Goal: Information Seeking & Learning: Learn about a topic

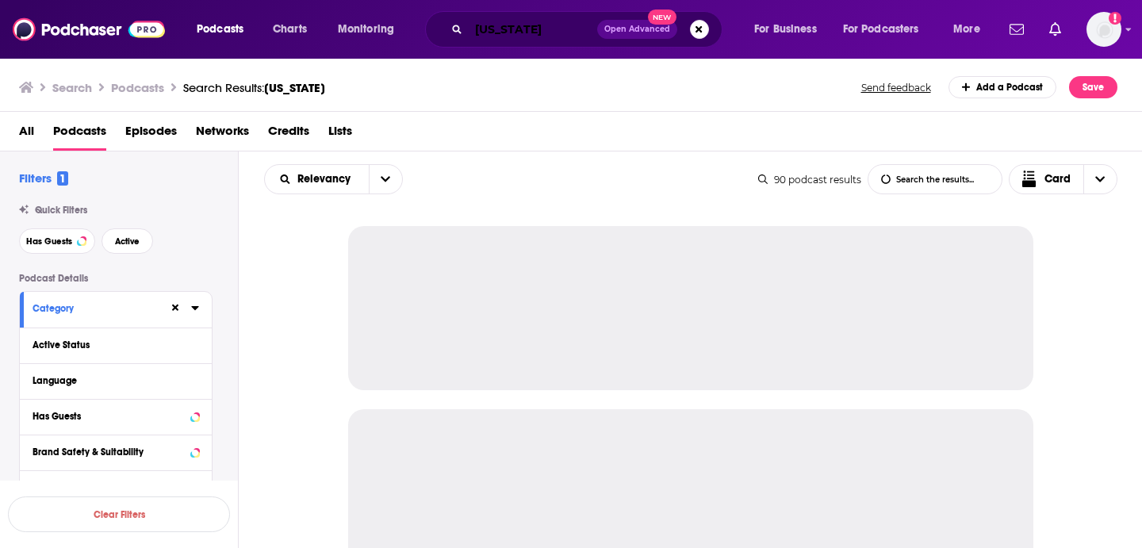
click at [490, 35] on input "[US_STATE]" at bounding box center [533, 29] width 128 height 25
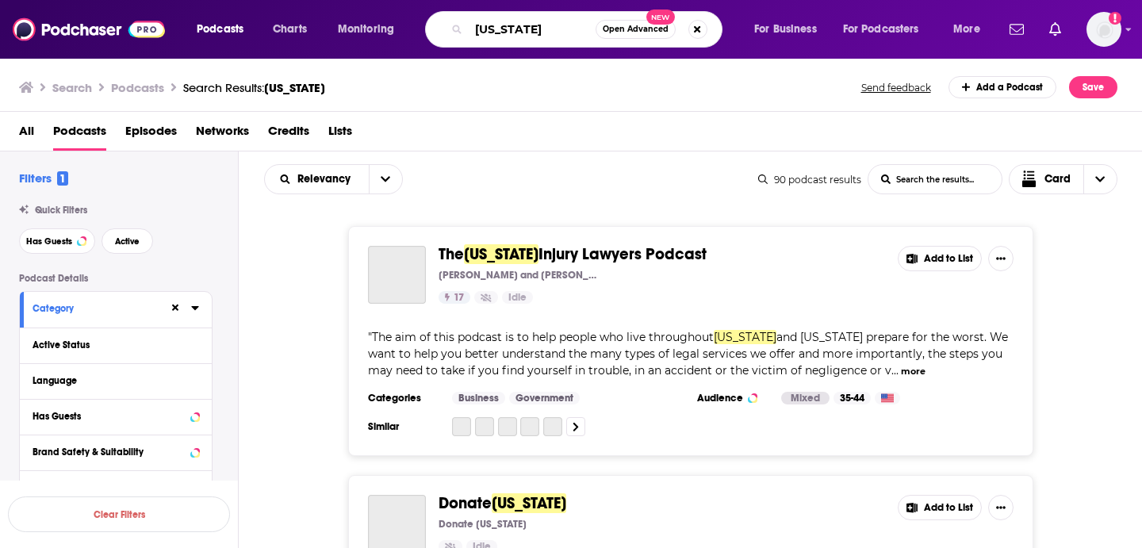
click at [490, 35] on input "[US_STATE]" at bounding box center [532, 29] width 127 height 25
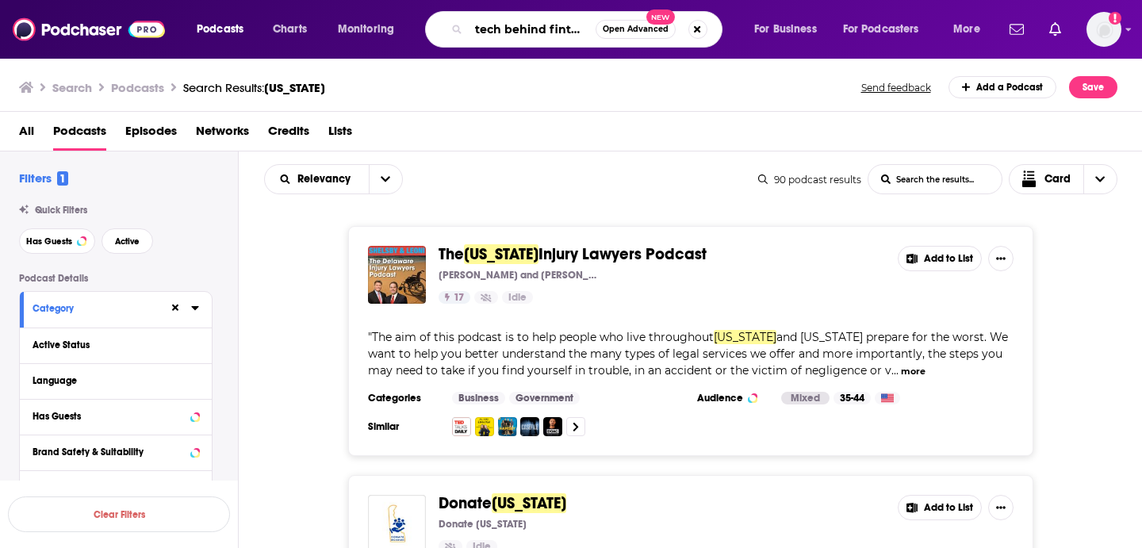
scroll to position [0, 2]
type input "tech behind fintech"
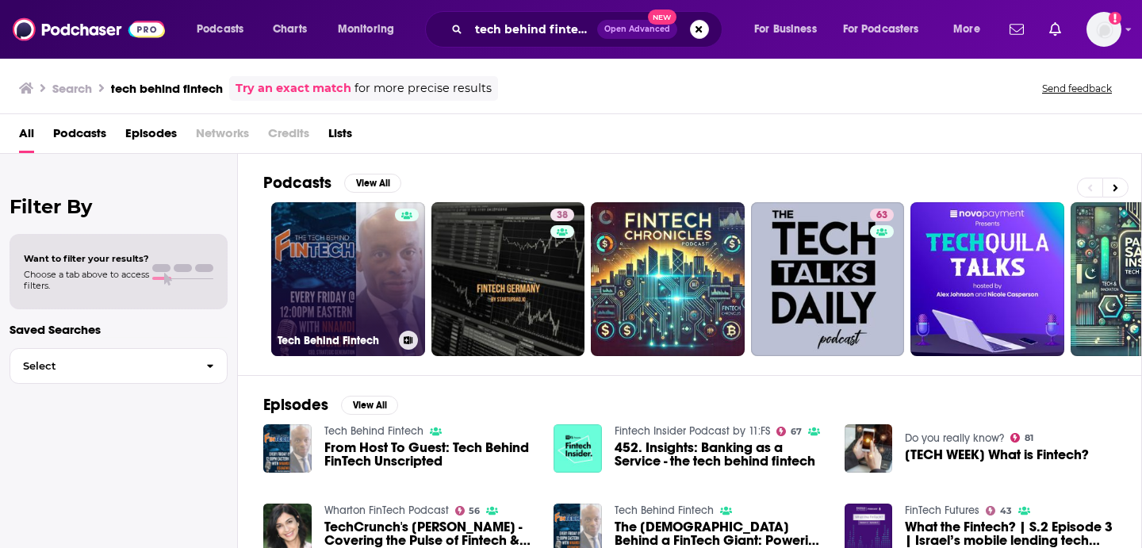
click at [358, 255] on link "Tech Behind Fintech" at bounding box center [348, 279] width 154 height 154
